Goal: Task Accomplishment & Management: Complete application form

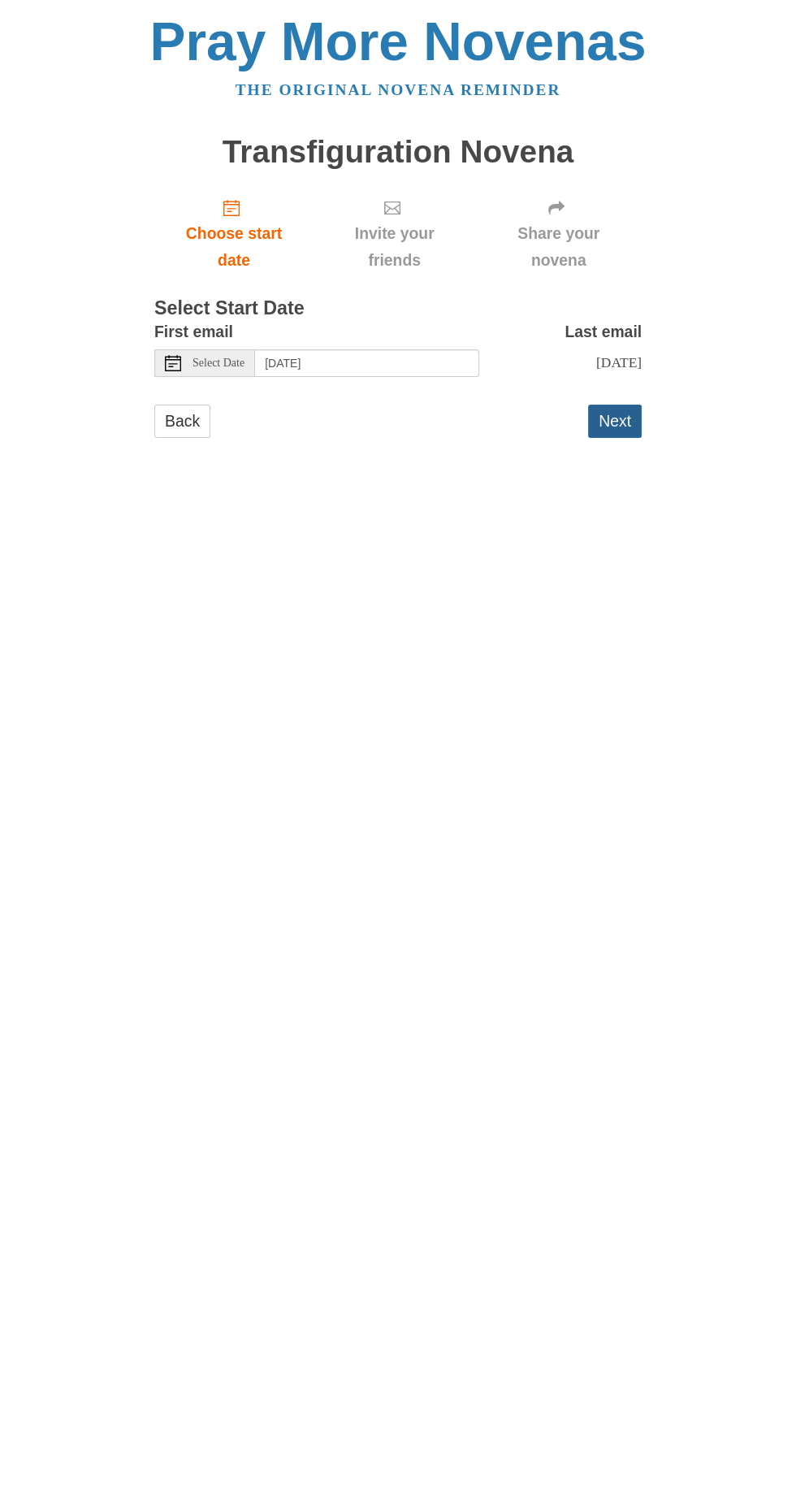
click at [637, 405] on button "Next" at bounding box center [614, 421] width 53 height 33
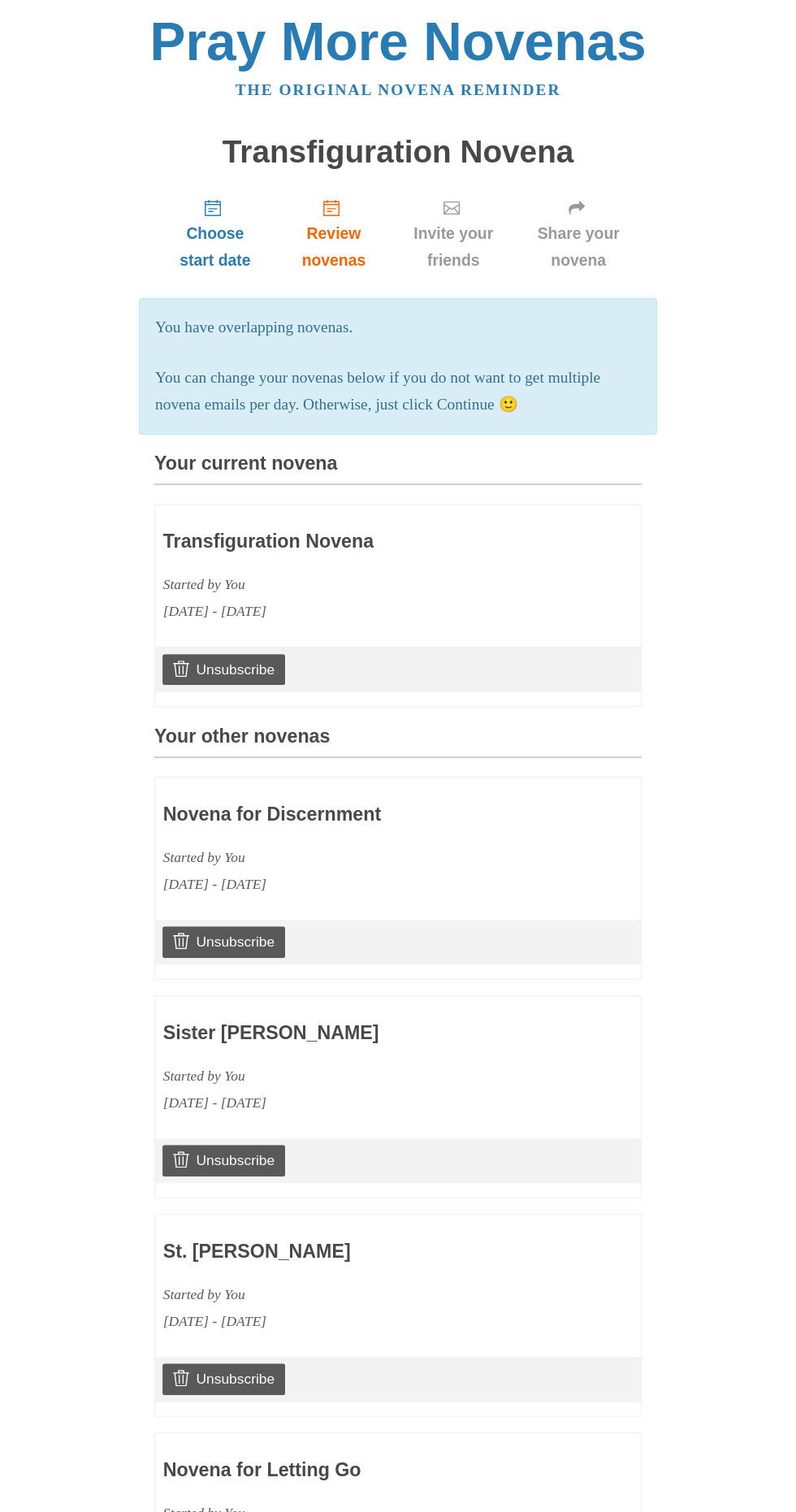
scroll to position [895, 0]
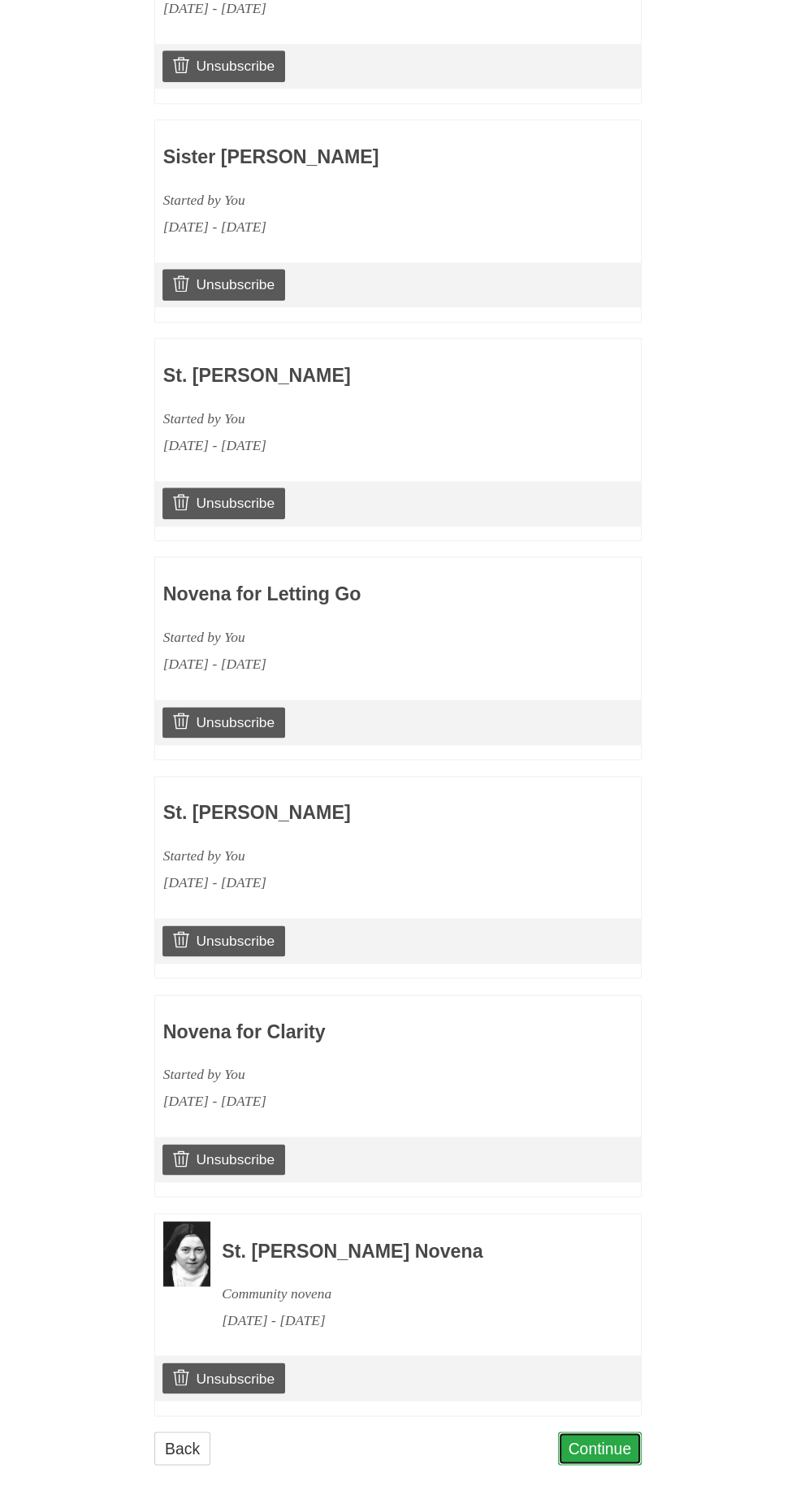
click at [622, 1445] on link "Continue" at bounding box center [600, 1448] width 85 height 33
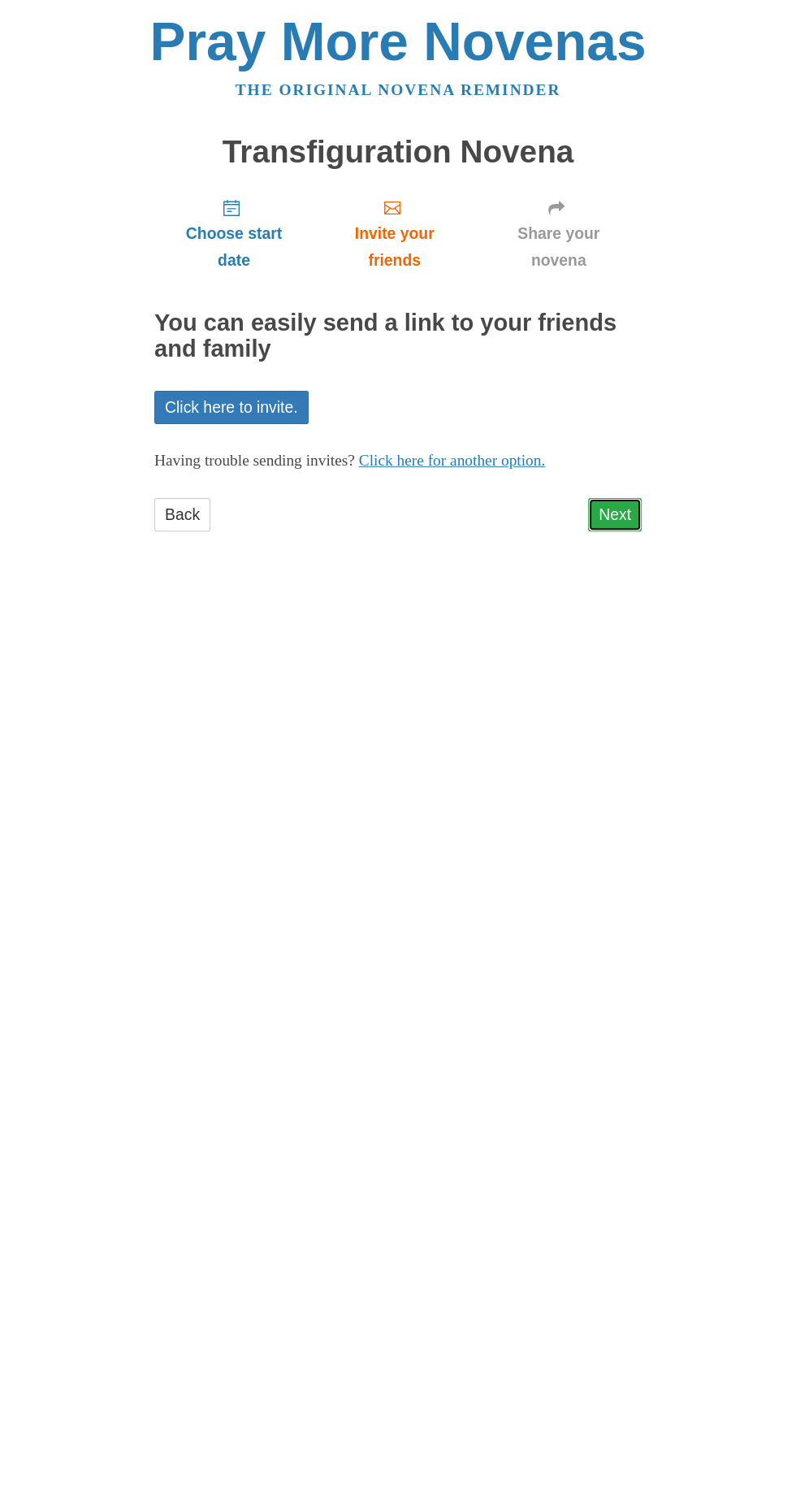
click at [641, 499] on link "Next" at bounding box center [614, 514] width 53 height 33
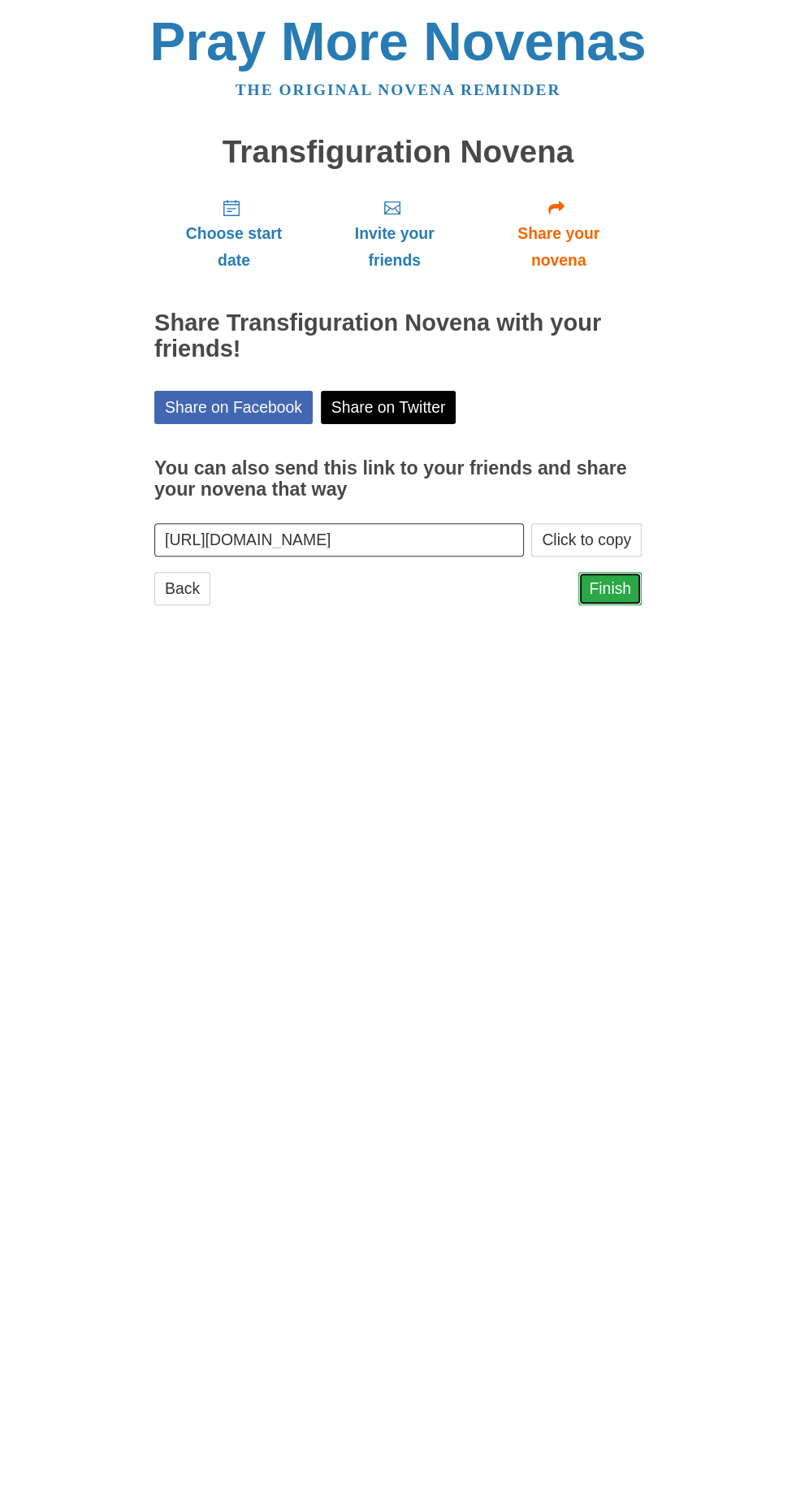
click at [620, 572] on link "Finish" at bounding box center [609, 588] width 63 height 33
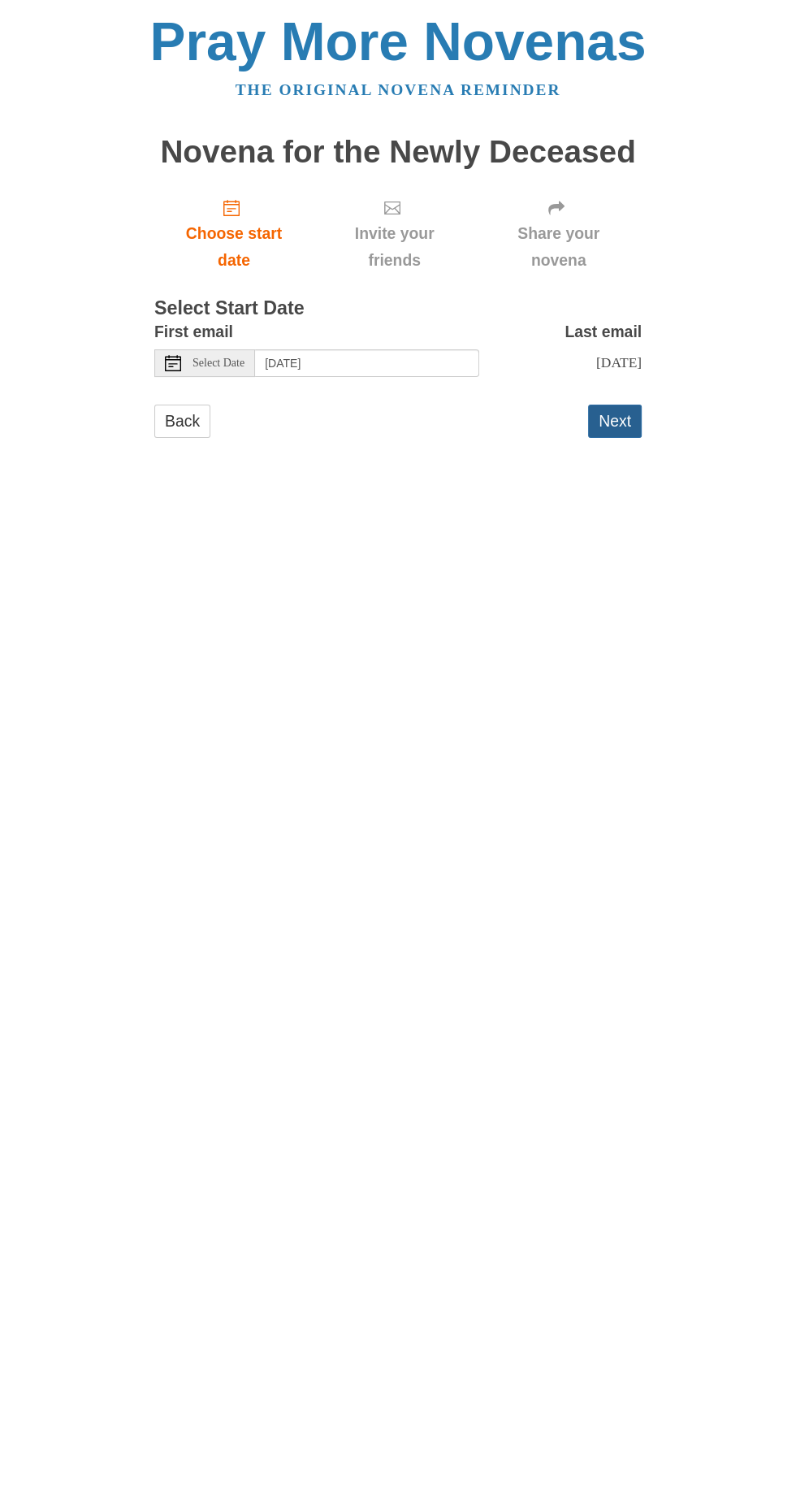
click at [619, 405] on button "Next" at bounding box center [614, 421] width 53 height 33
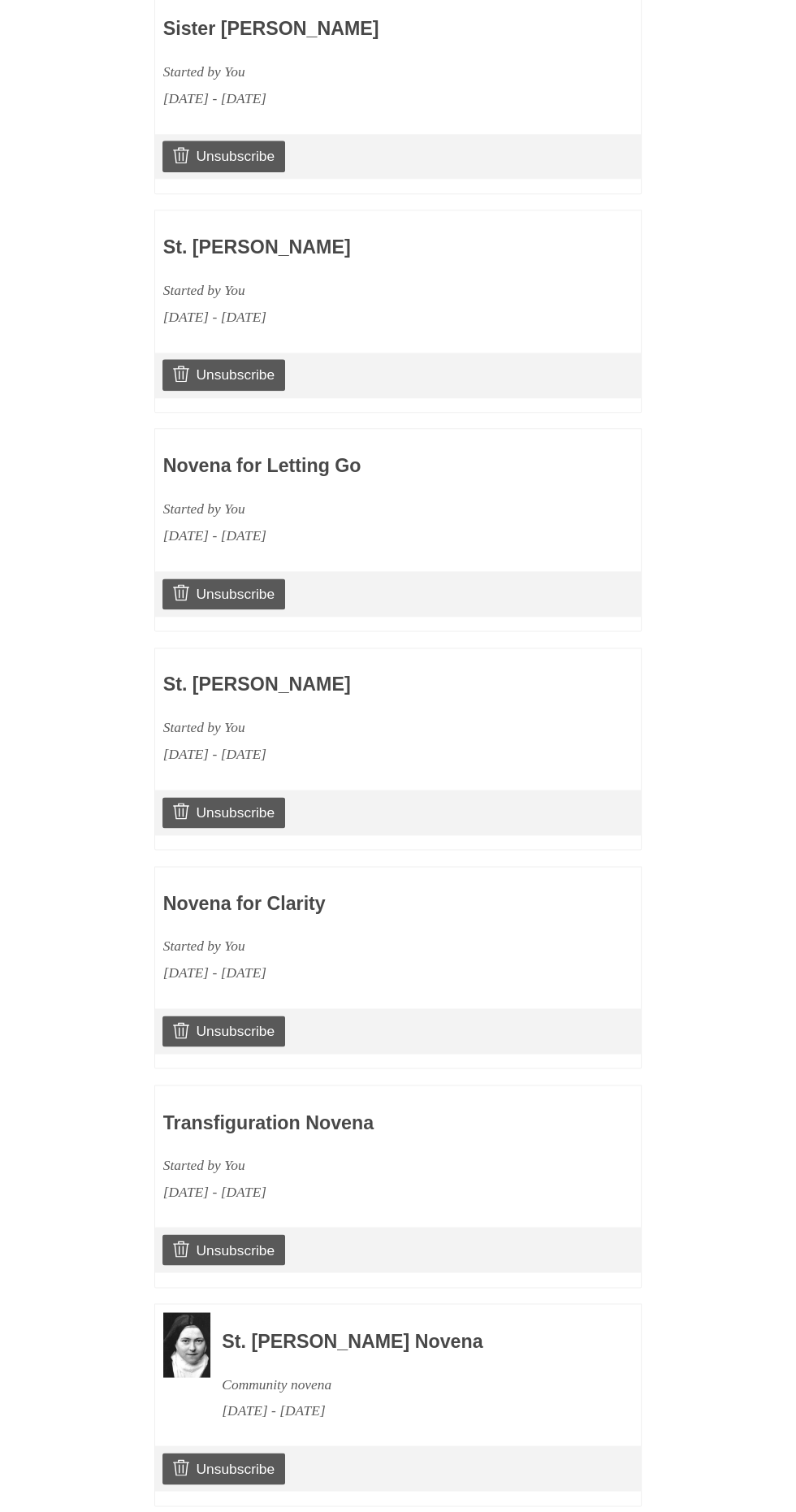
scroll to position [1004, 0]
click at [619, 1511] on link "Continue" at bounding box center [600, 1537] width 85 height 33
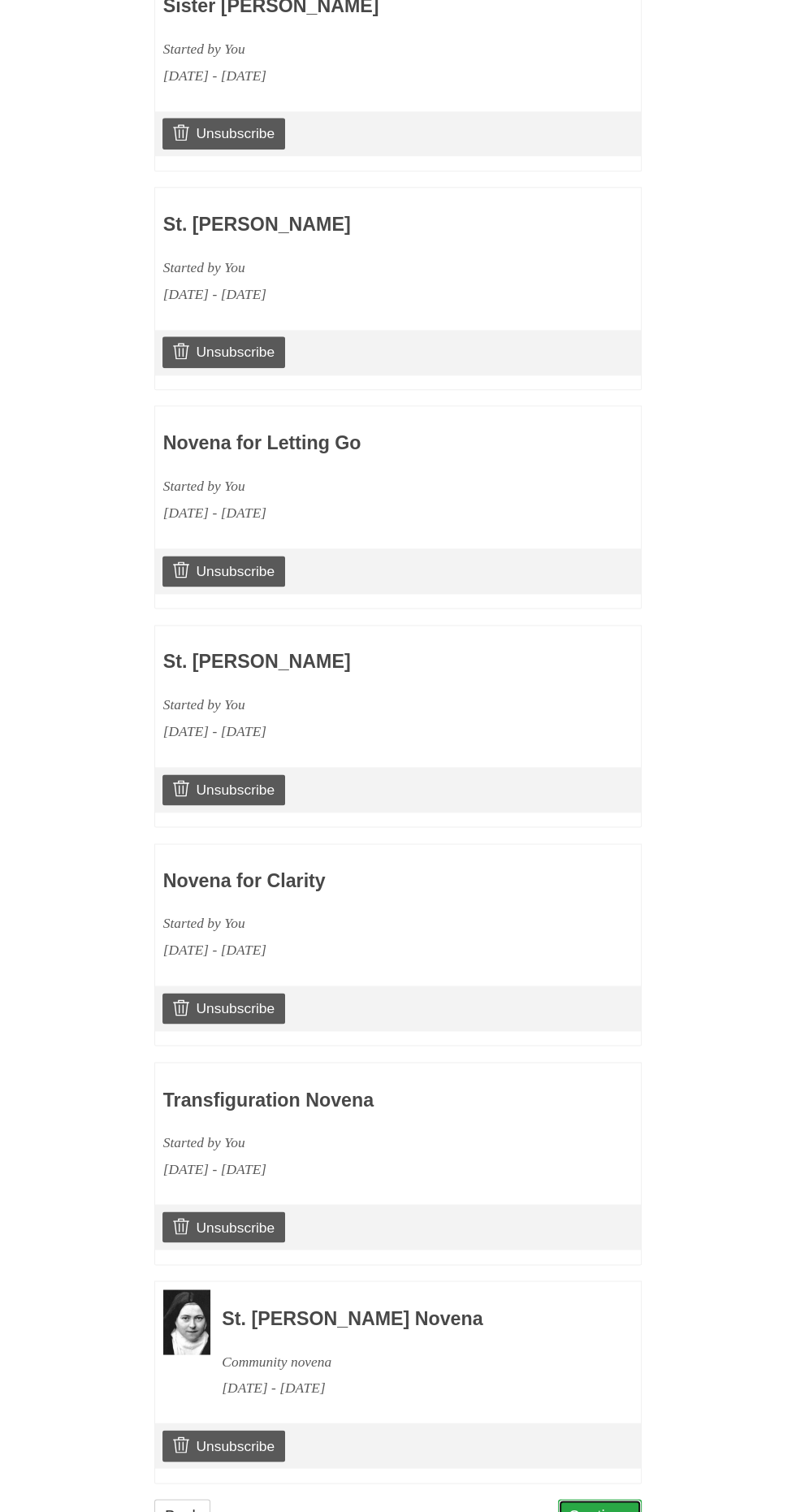
scroll to position [1040, 0]
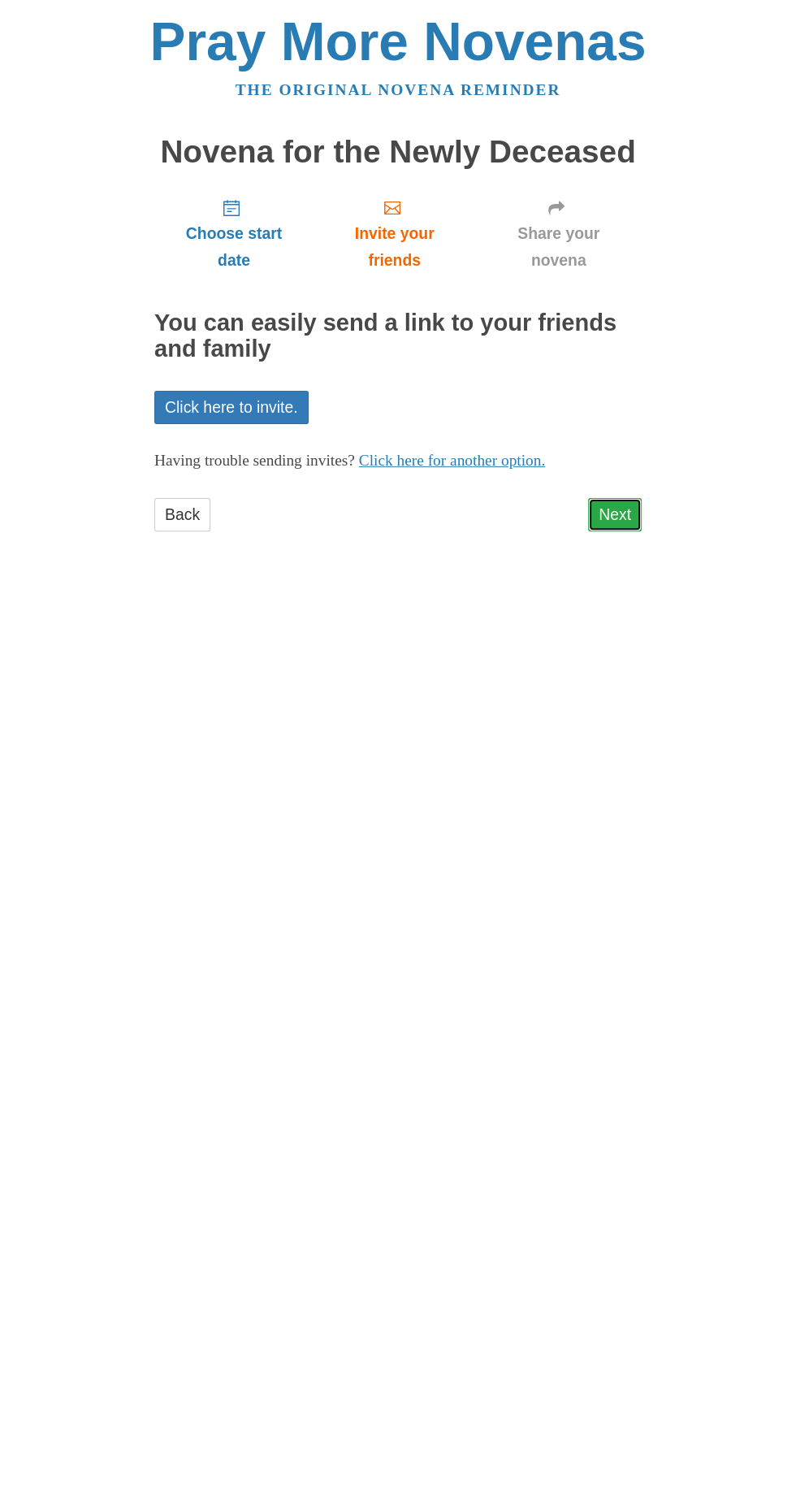
click at [637, 498] on link "Next" at bounding box center [614, 514] width 53 height 33
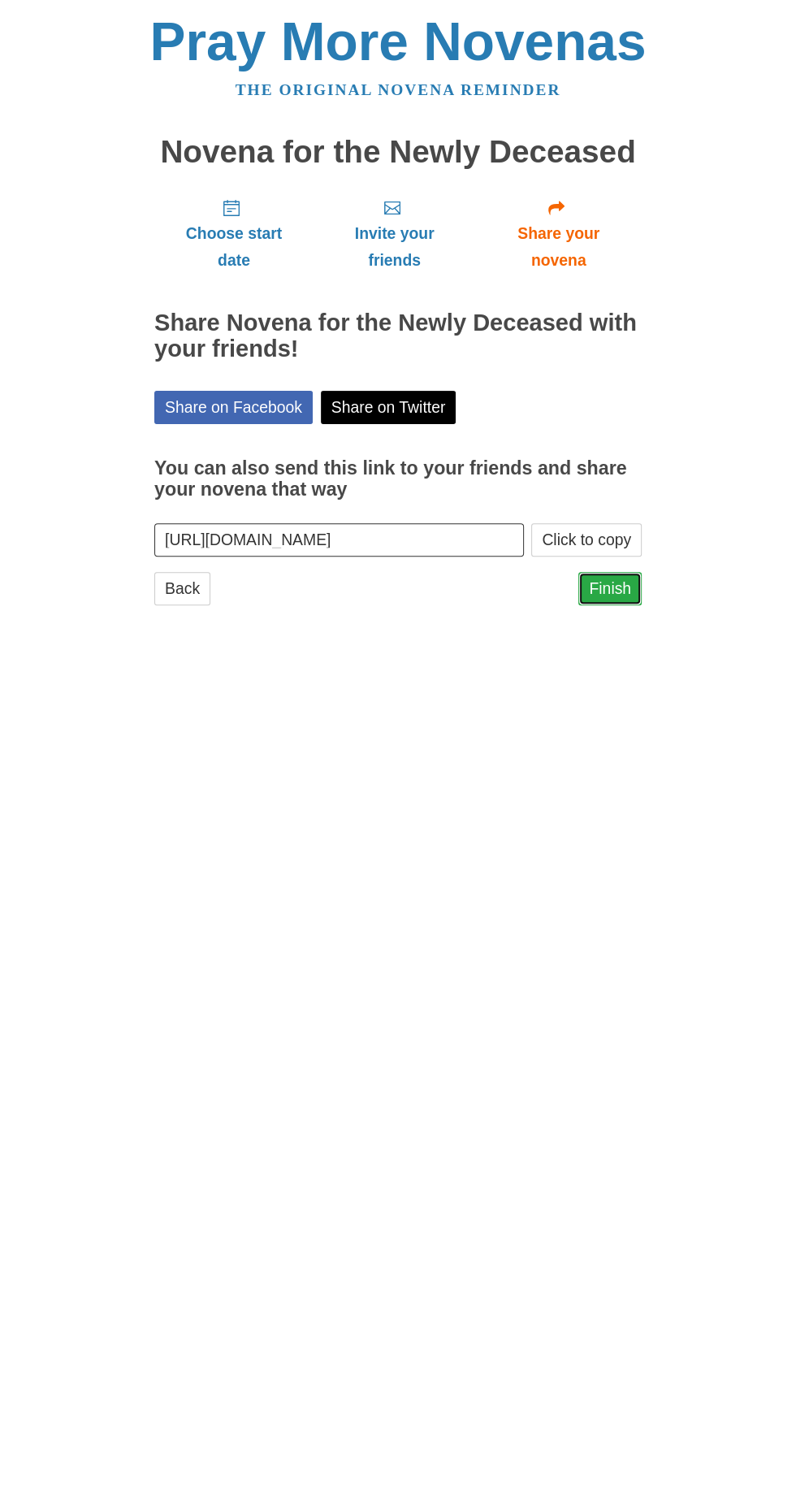
click at [630, 572] on link "Finish" at bounding box center [609, 588] width 63 height 33
